Goal: Navigation & Orientation: Find specific page/section

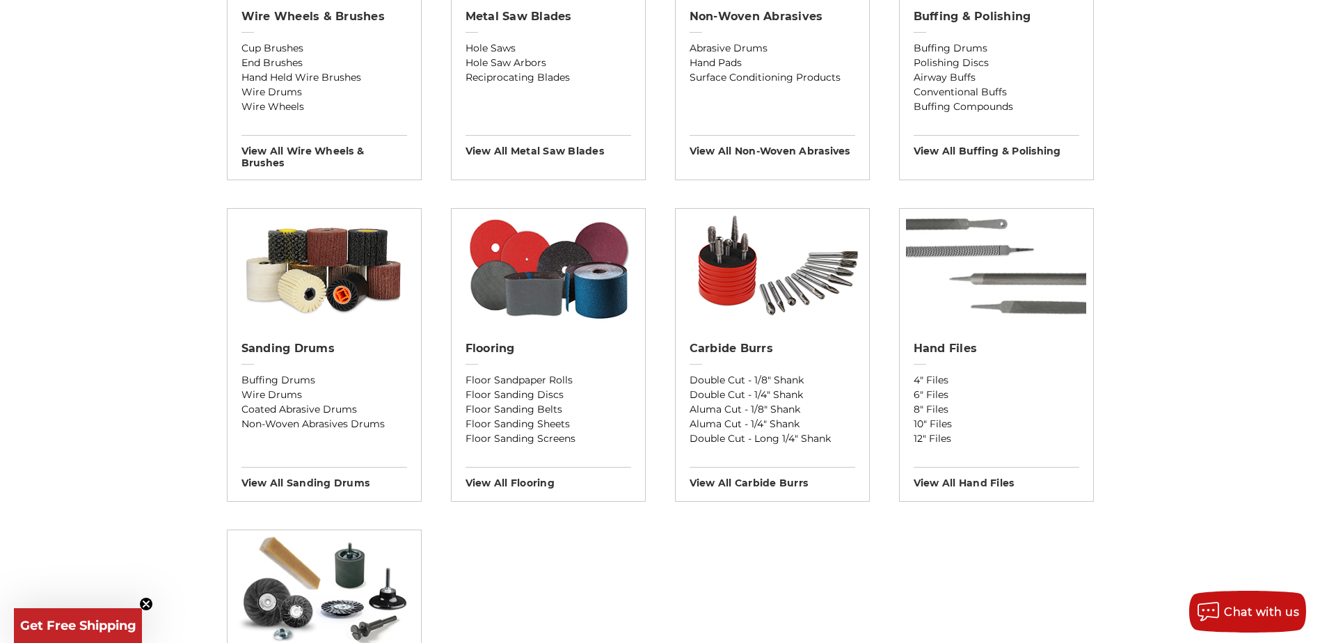
scroll to position [974, 0]
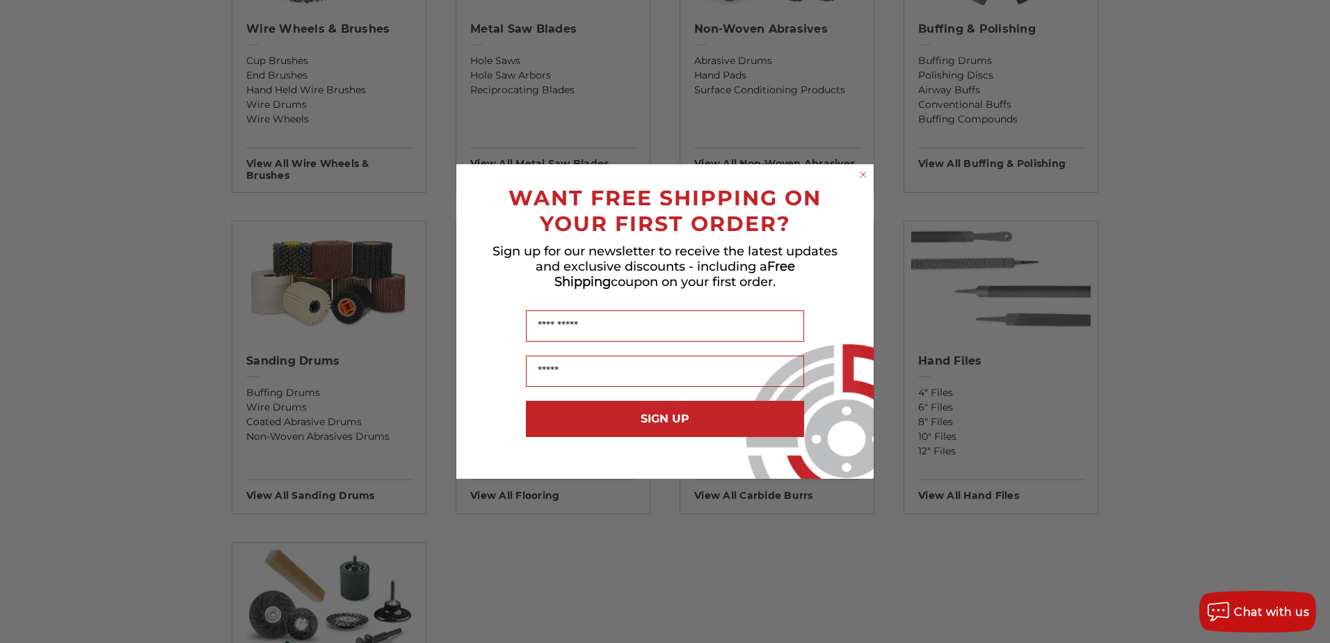
click at [860, 172] on icon "Close dialog" at bounding box center [863, 175] width 6 height 6
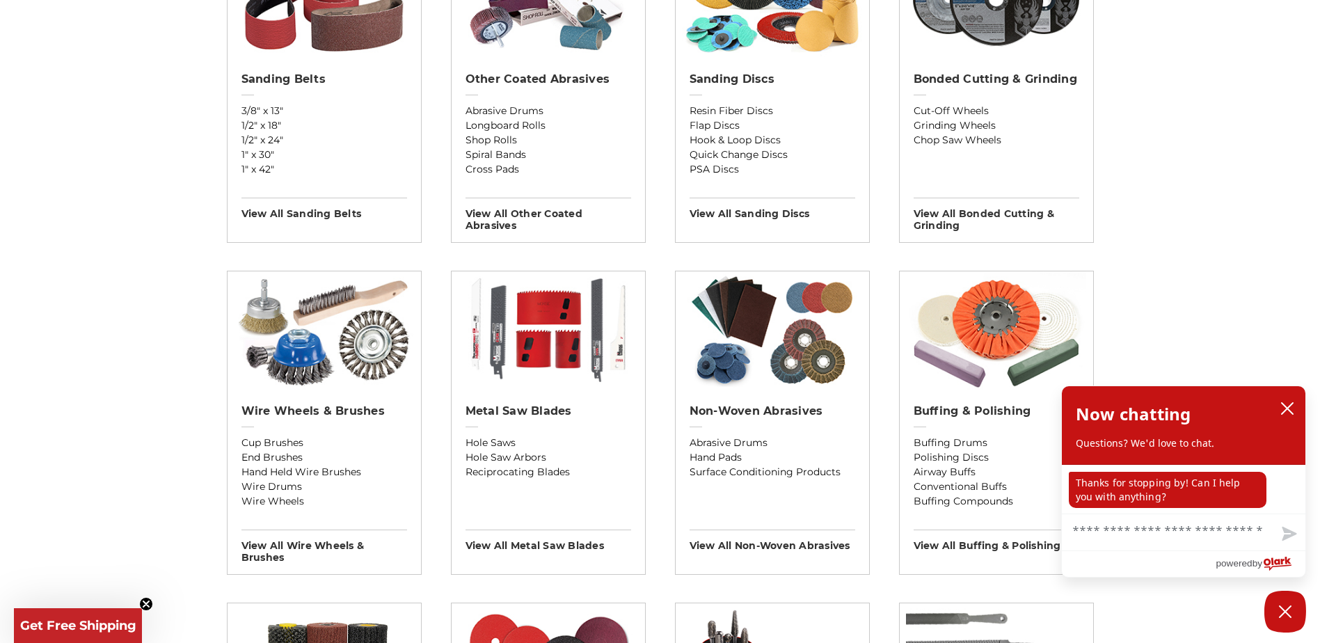
scroll to position [556, 0]
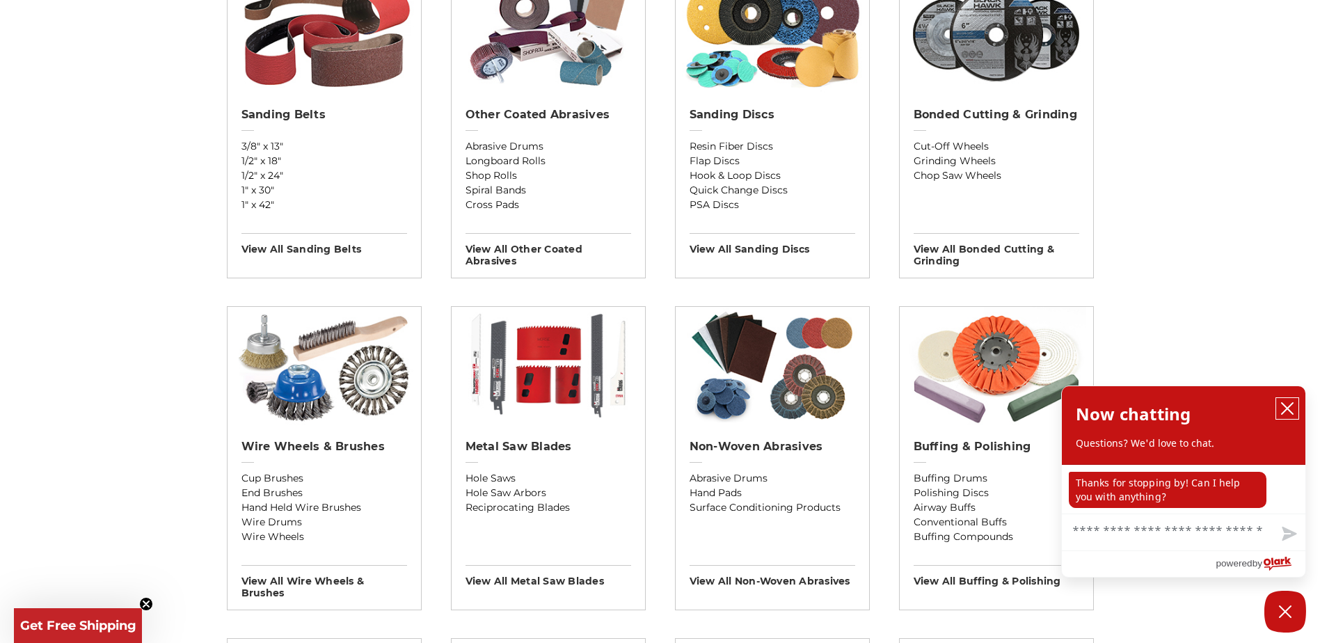
click at [1283, 404] on icon "close chatbox" at bounding box center [1287, 408] width 14 height 14
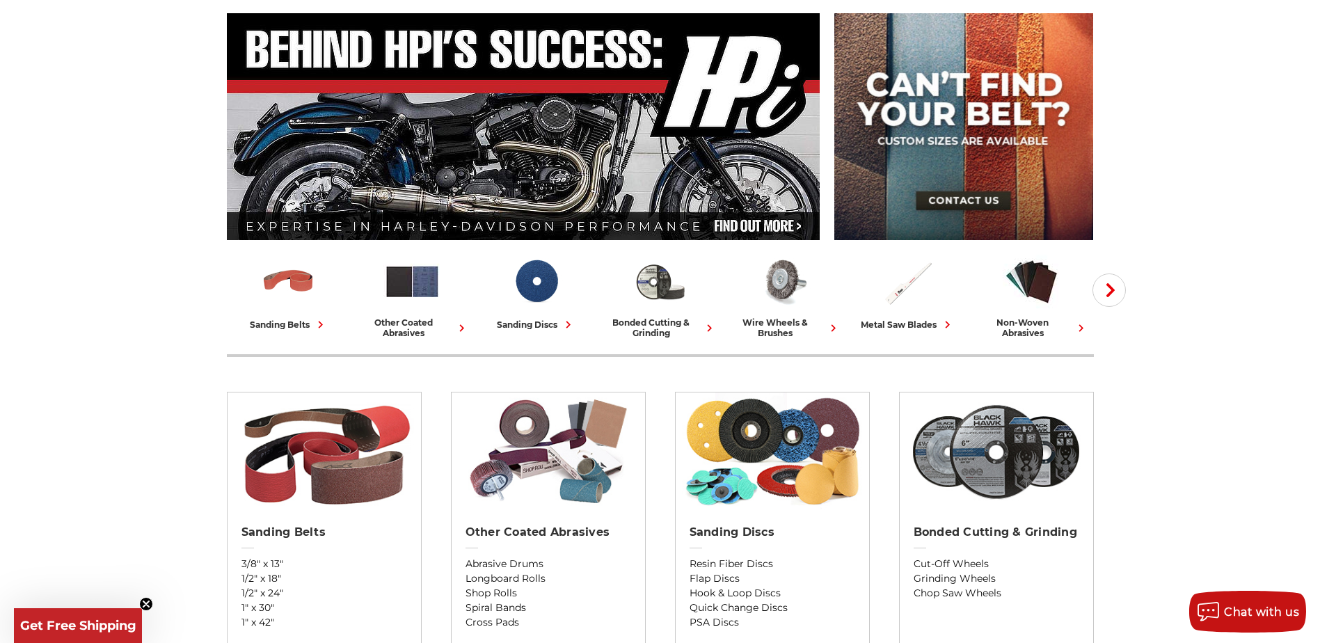
scroll to position [70, 0]
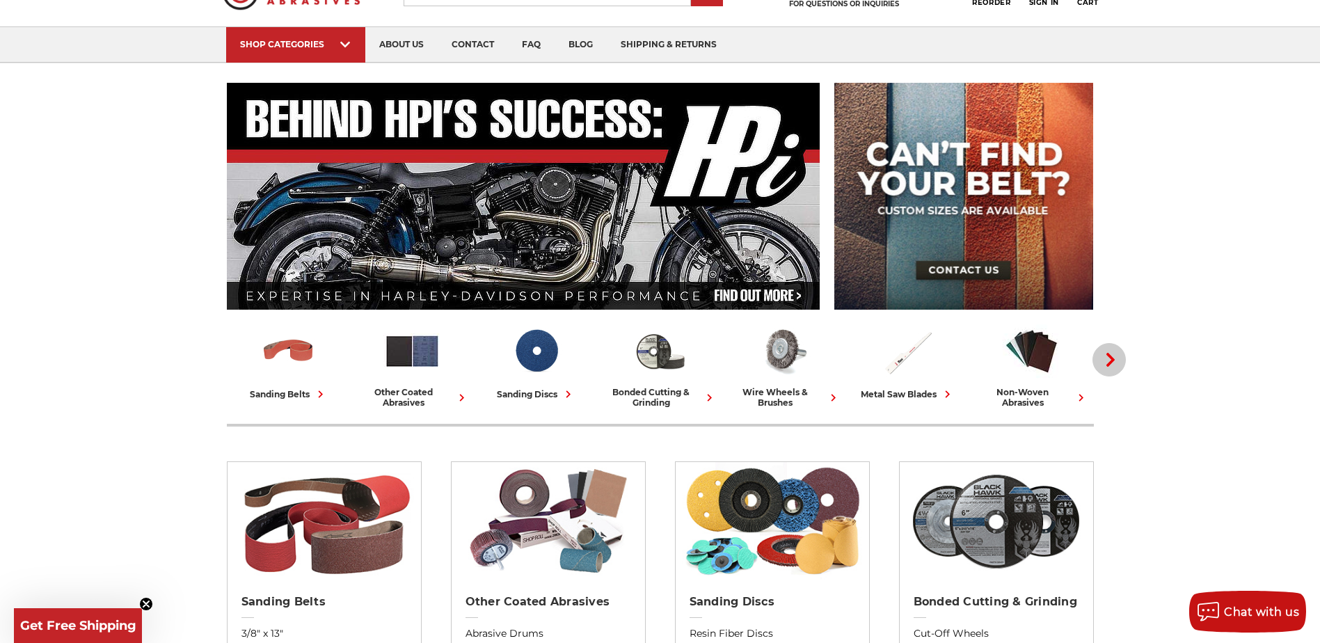
click at [1109, 361] on icon "button" at bounding box center [1110, 360] width 14 height 14
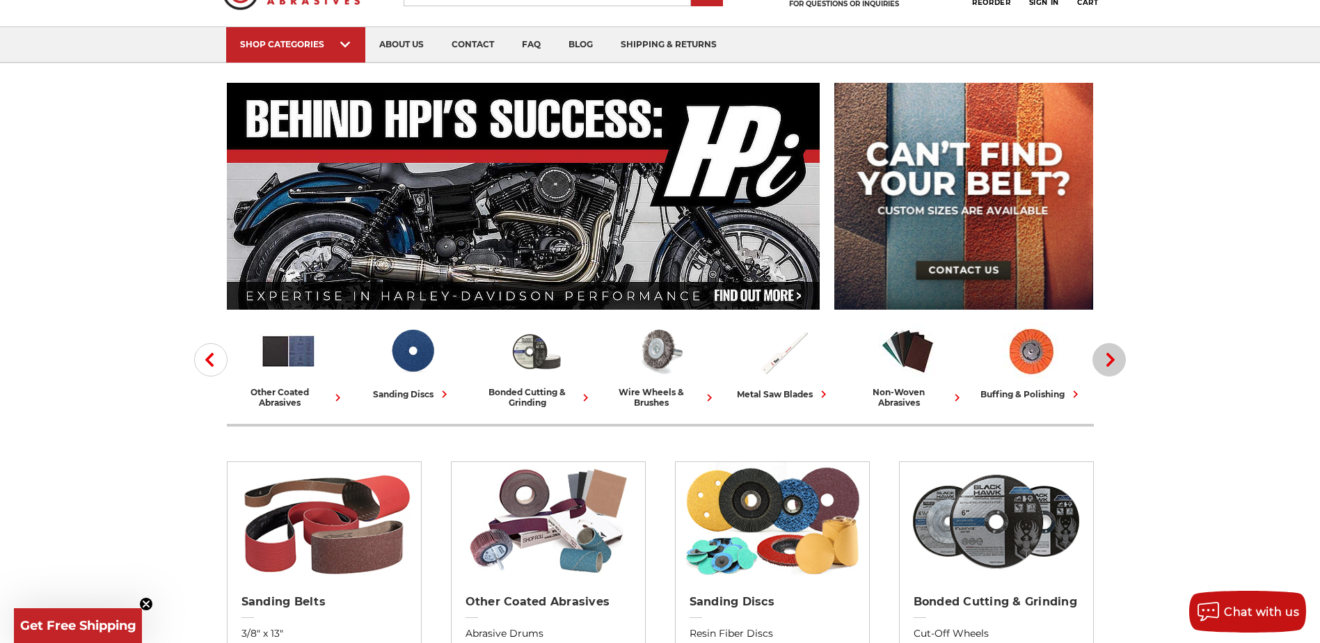
click at [1109, 361] on icon "button" at bounding box center [1110, 360] width 14 height 14
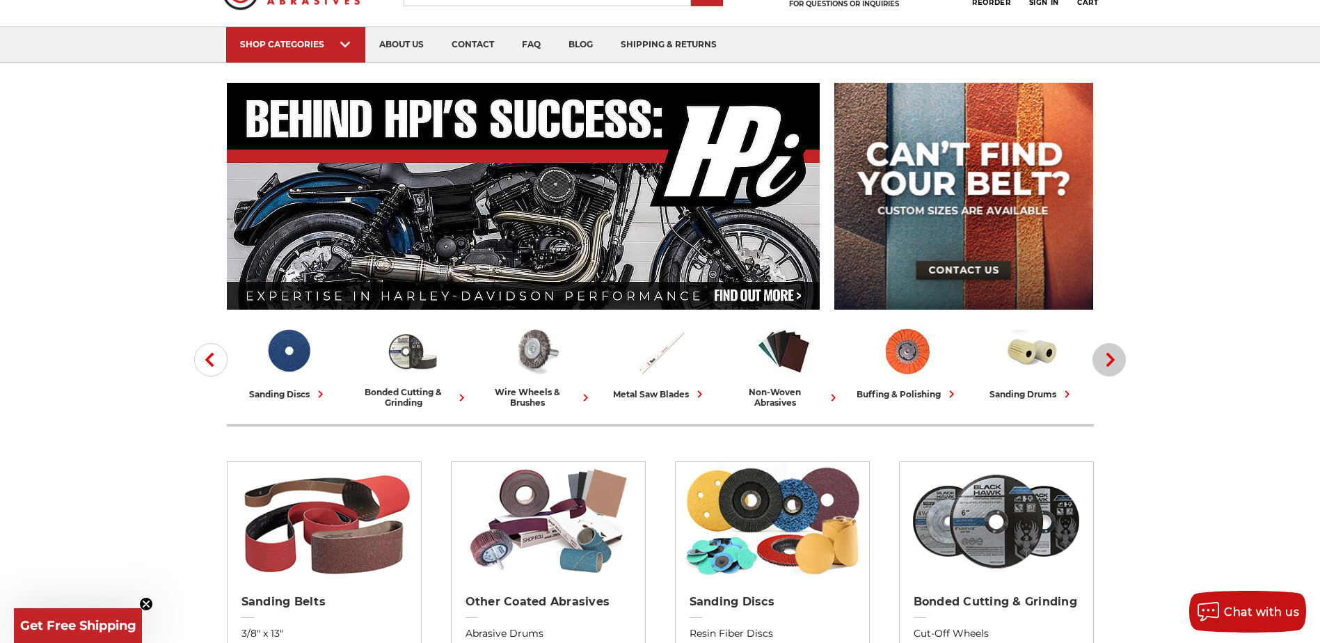
click at [1109, 361] on icon "button" at bounding box center [1110, 360] width 14 height 14
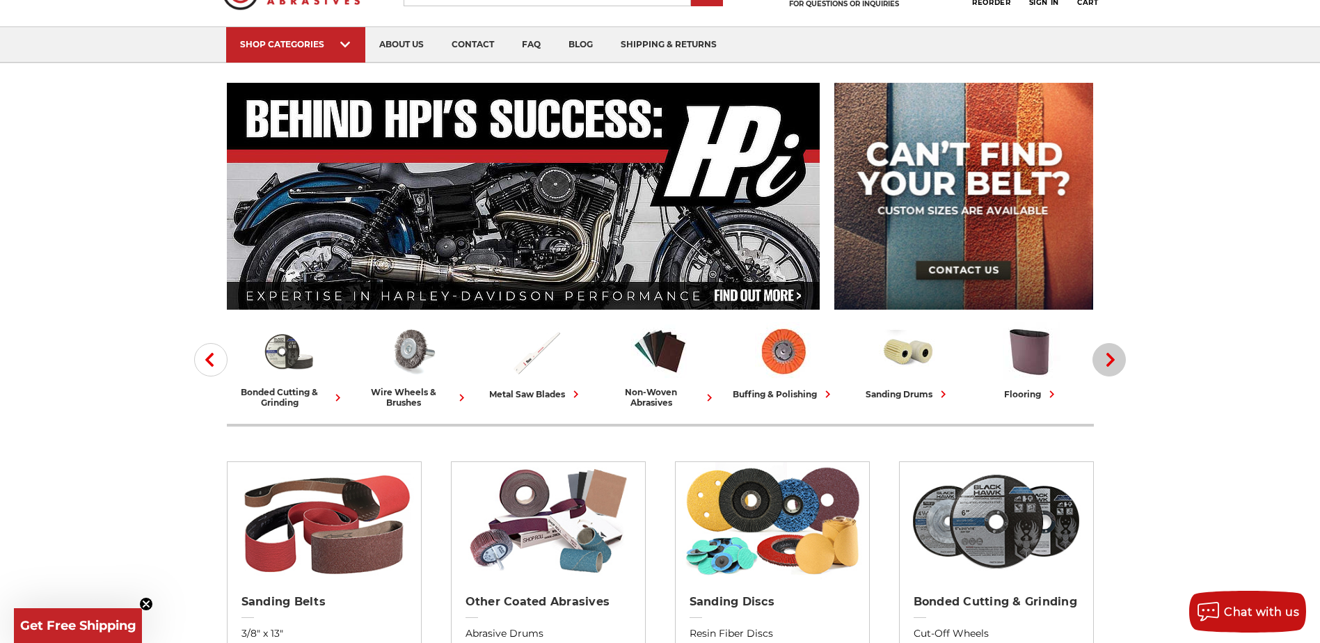
click at [1109, 361] on icon "button" at bounding box center [1110, 360] width 14 height 14
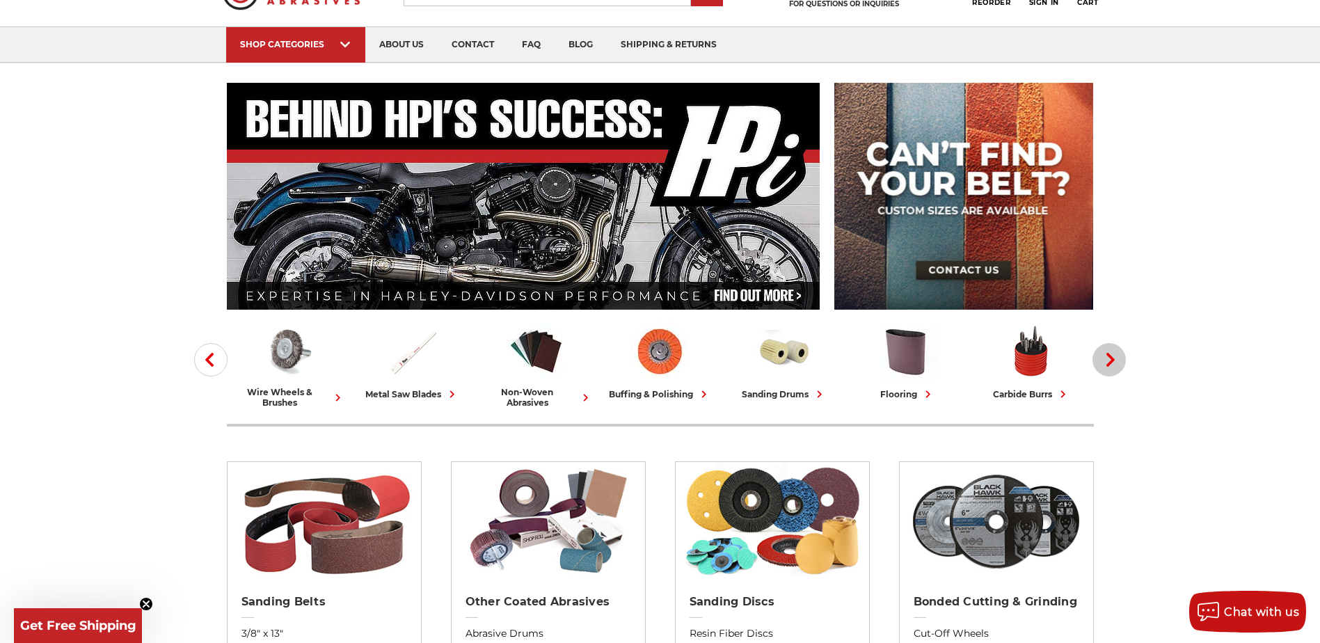
click at [1109, 361] on icon "button" at bounding box center [1110, 360] width 14 height 14
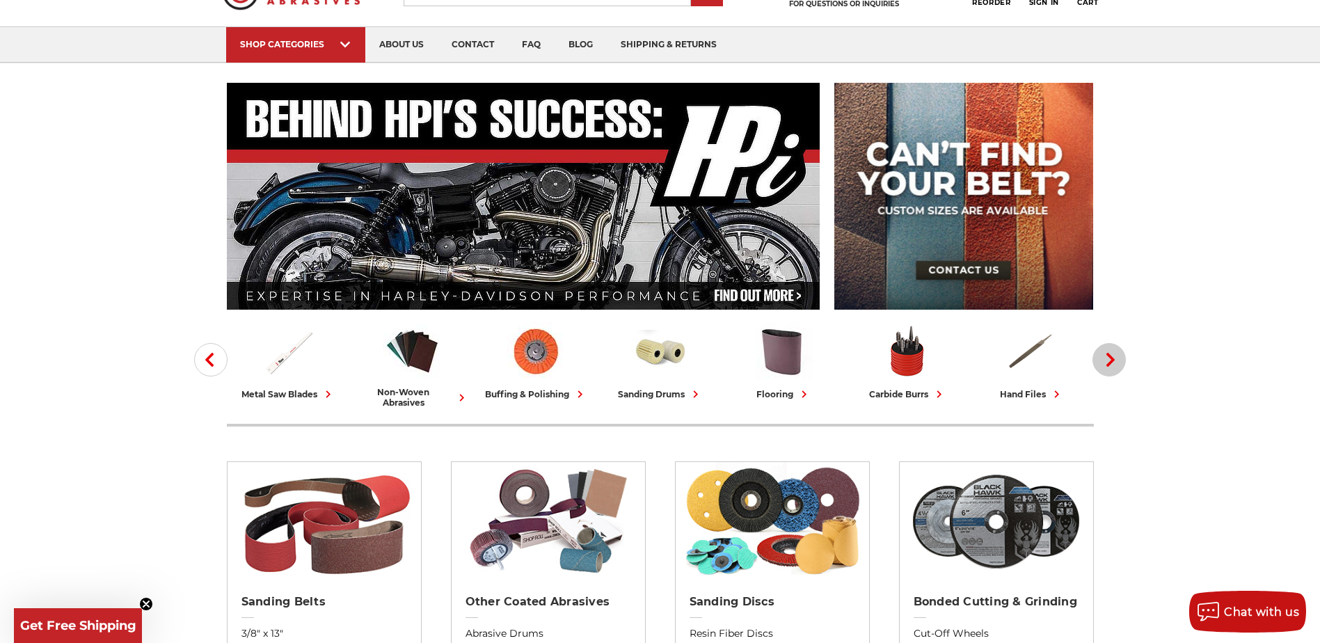
click at [1109, 361] on icon "button" at bounding box center [1110, 360] width 14 height 14
